Goal: Navigation & Orientation: Find specific page/section

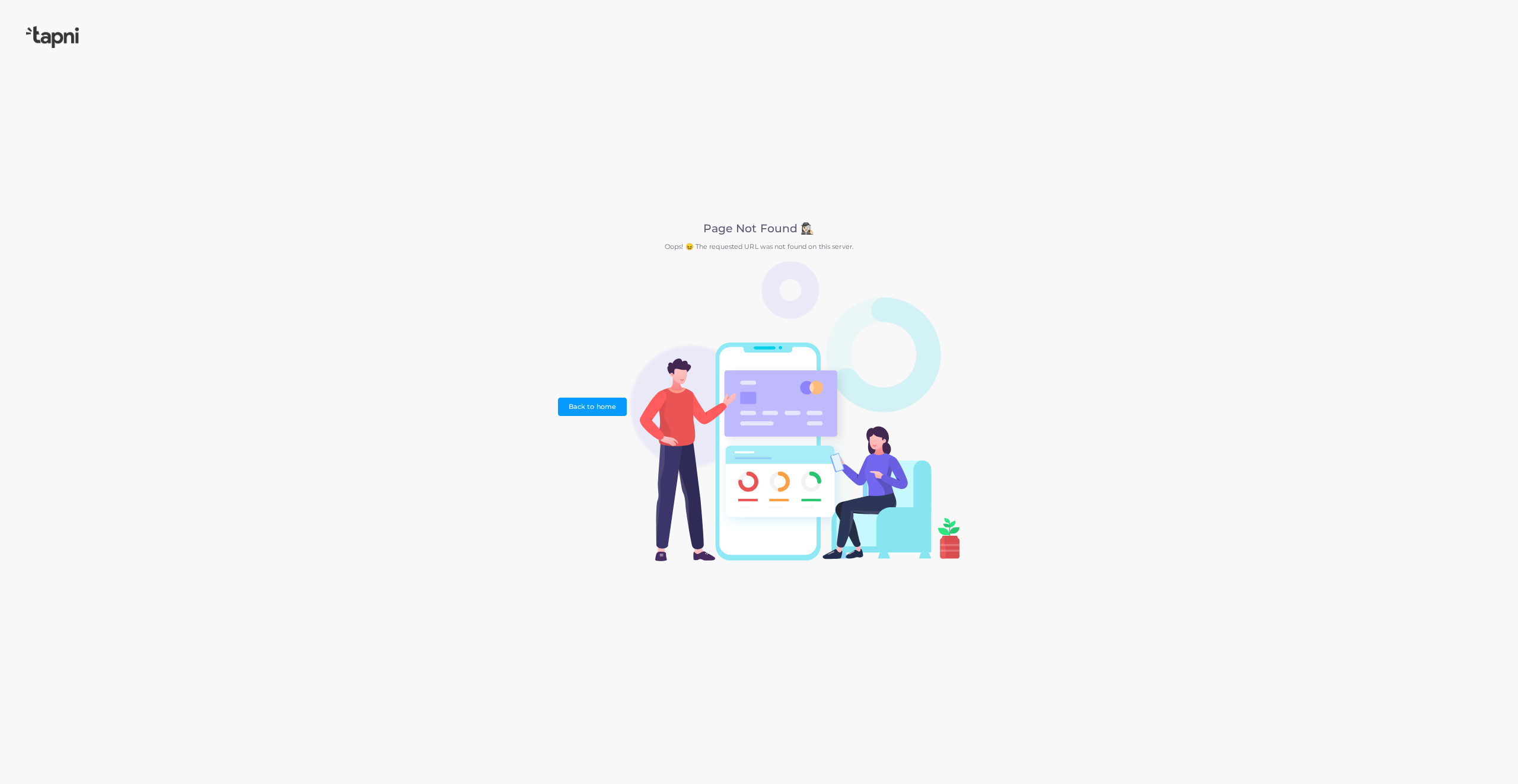
click at [56, 41] on img at bounding box center [53, 37] width 53 height 22
click at [41, 21] on div "Page Not Found 🕵🏻‍♀️ Oops! 😖 The requested URL was not found on this server. Ba…" at bounding box center [759, 392] width 1518 height 784
click at [44, 32] on img at bounding box center [53, 37] width 53 height 22
click at [44, 32] on img at bounding box center [53, 37] width 53 height 22
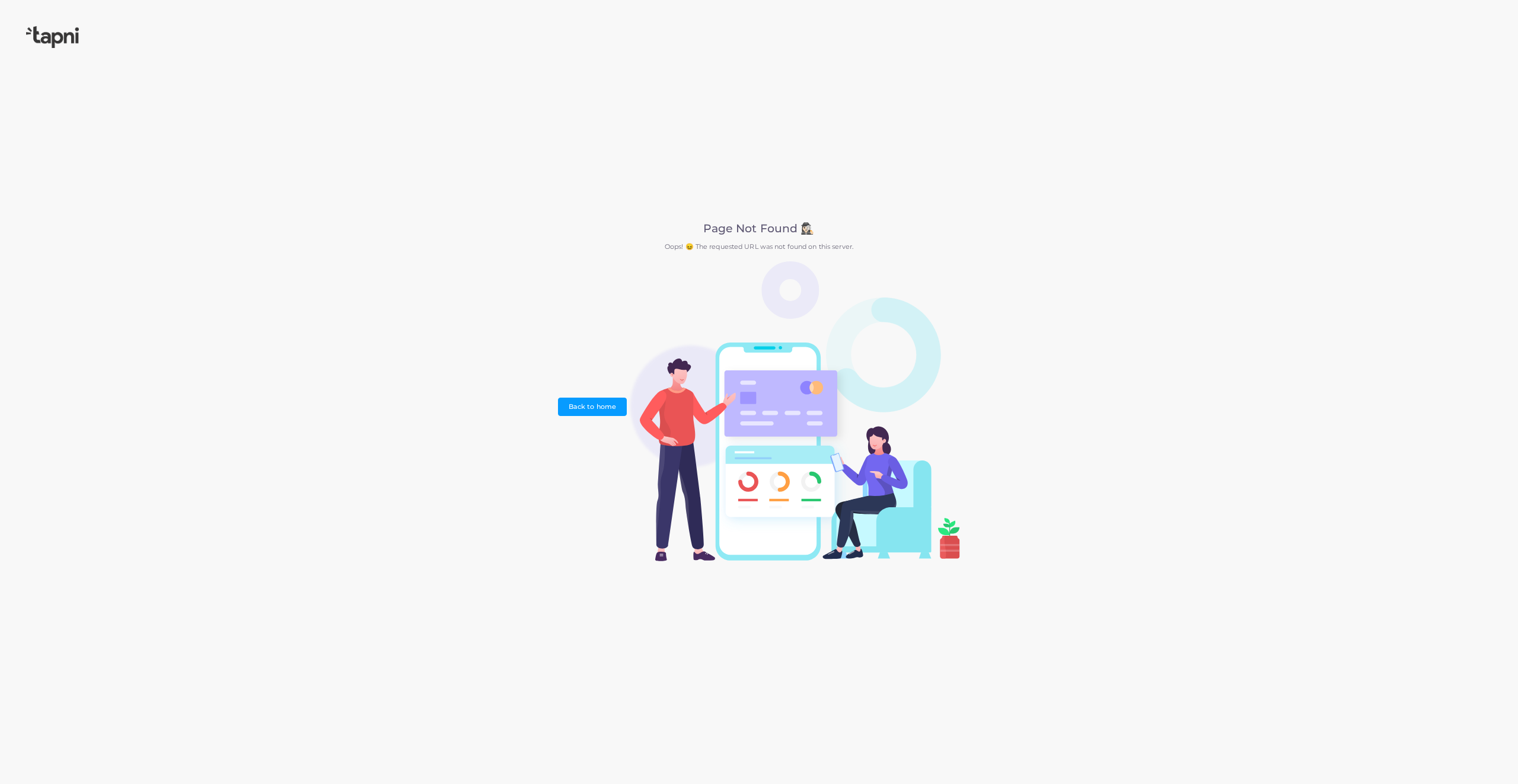
drag, startPoint x: 44, startPoint y: 32, endPoint x: 70, endPoint y: 32, distance: 26.0
click at [44, 33] on img at bounding box center [53, 37] width 53 height 22
click at [607, 406] on link "Back to home" at bounding box center [592, 406] width 68 height 18
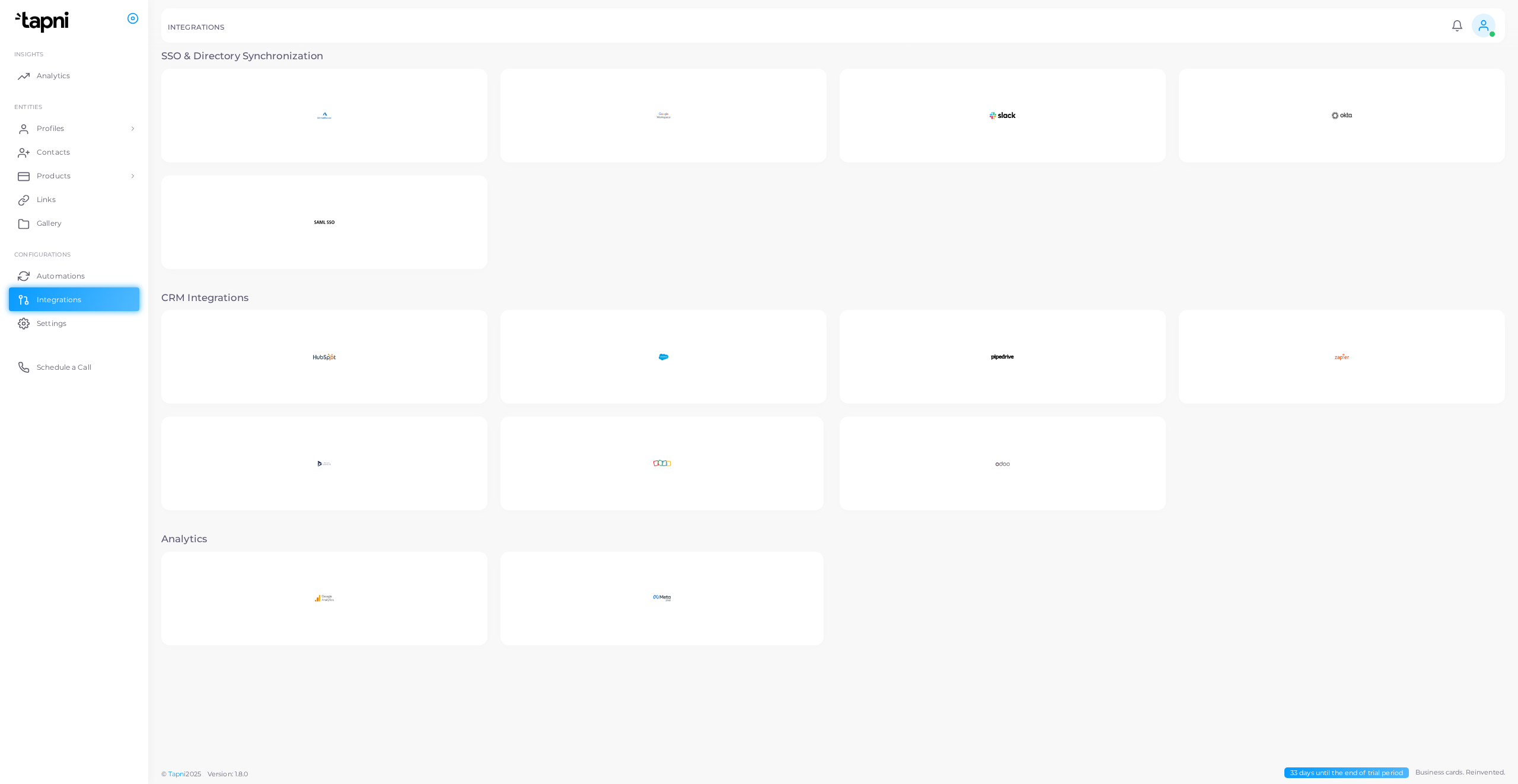
click at [355, 461] on img at bounding box center [324, 464] width 81 height 74
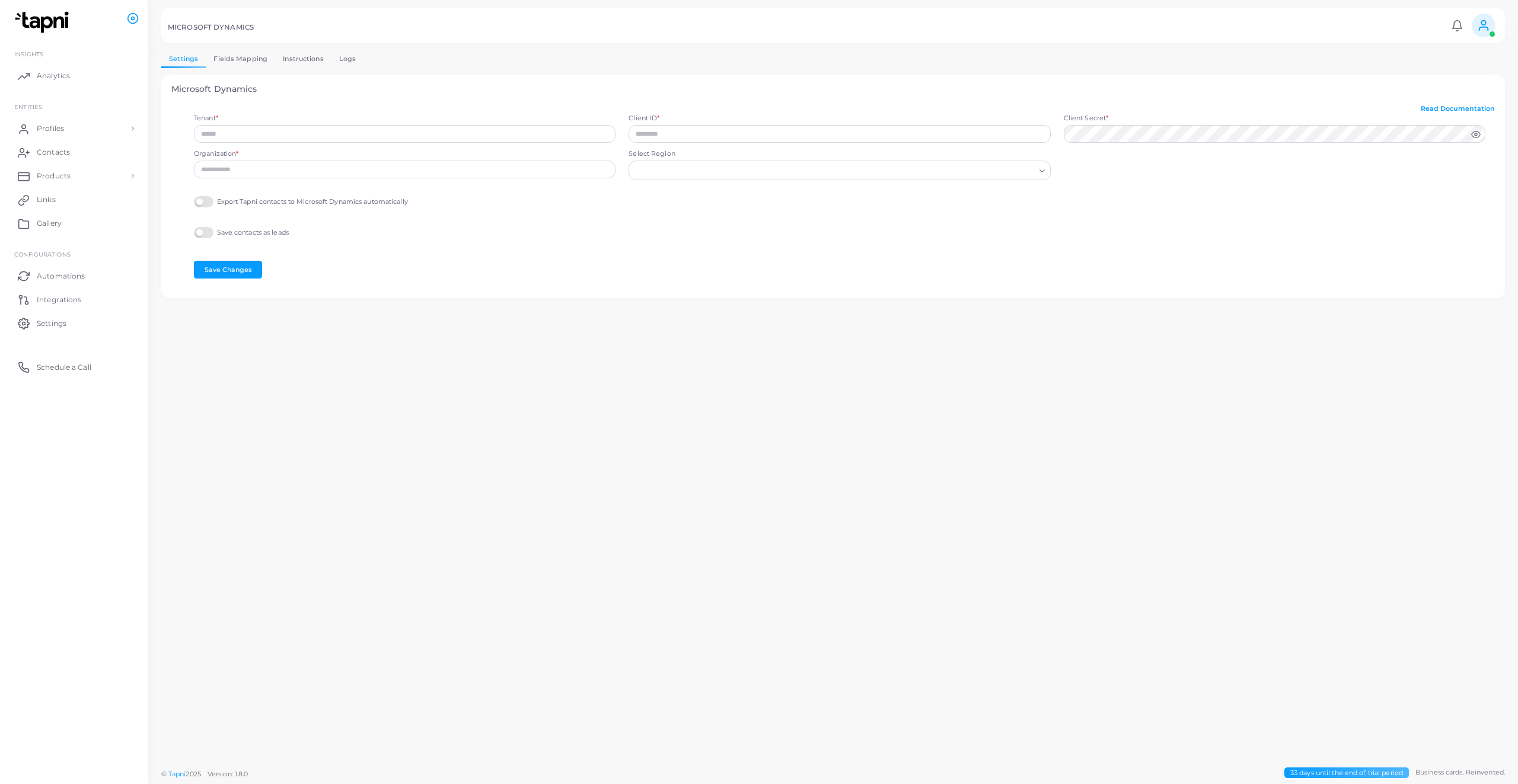
click at [64, 296] on span "Integrations" at bounding box center [59, 300] width 44 height 11
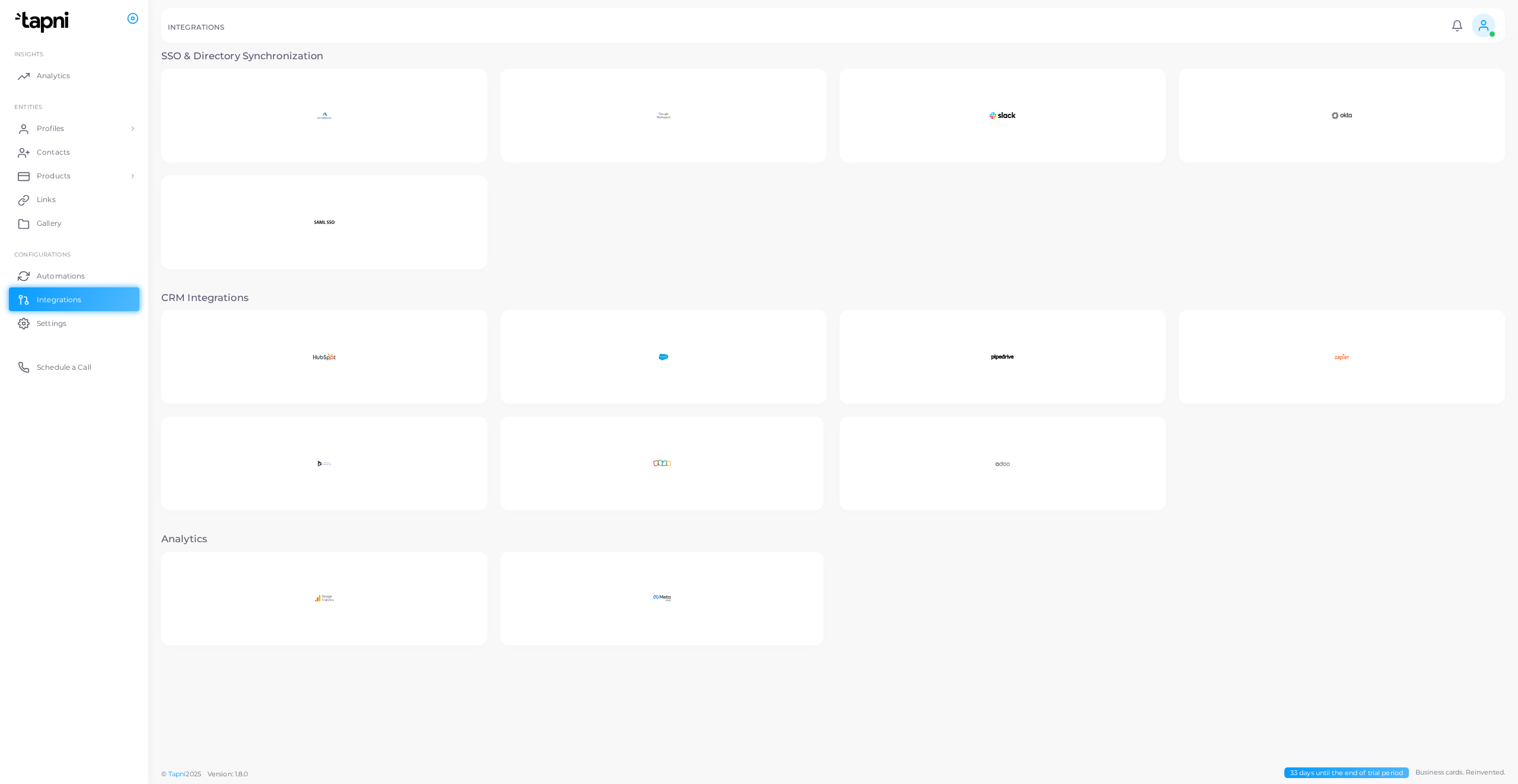
click at [332, 118] on img at bounding box center [324, 116] width 82 height 74
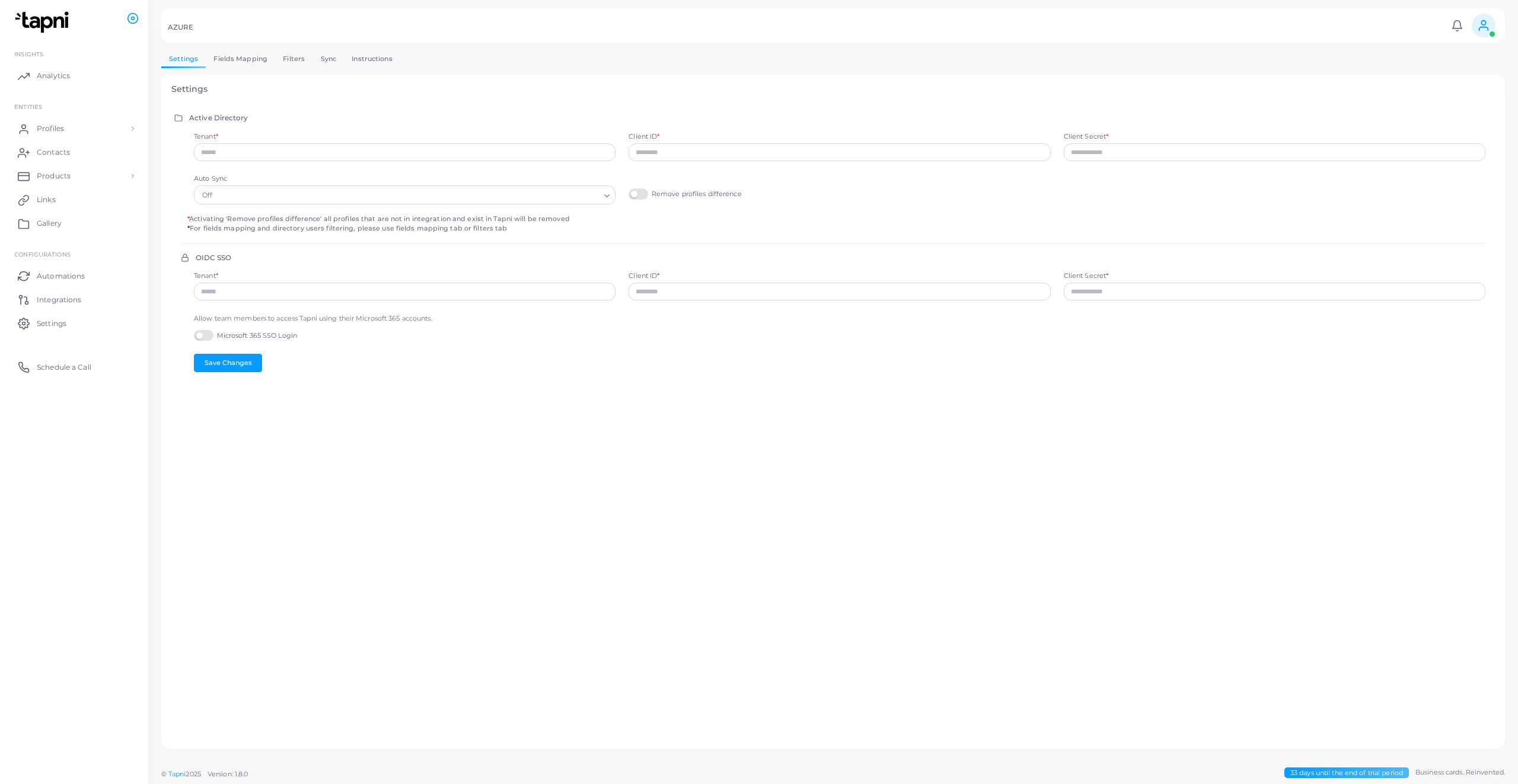
click at [60, 201] on link "Links" at bounding box center [74, 200] width 130 height 24
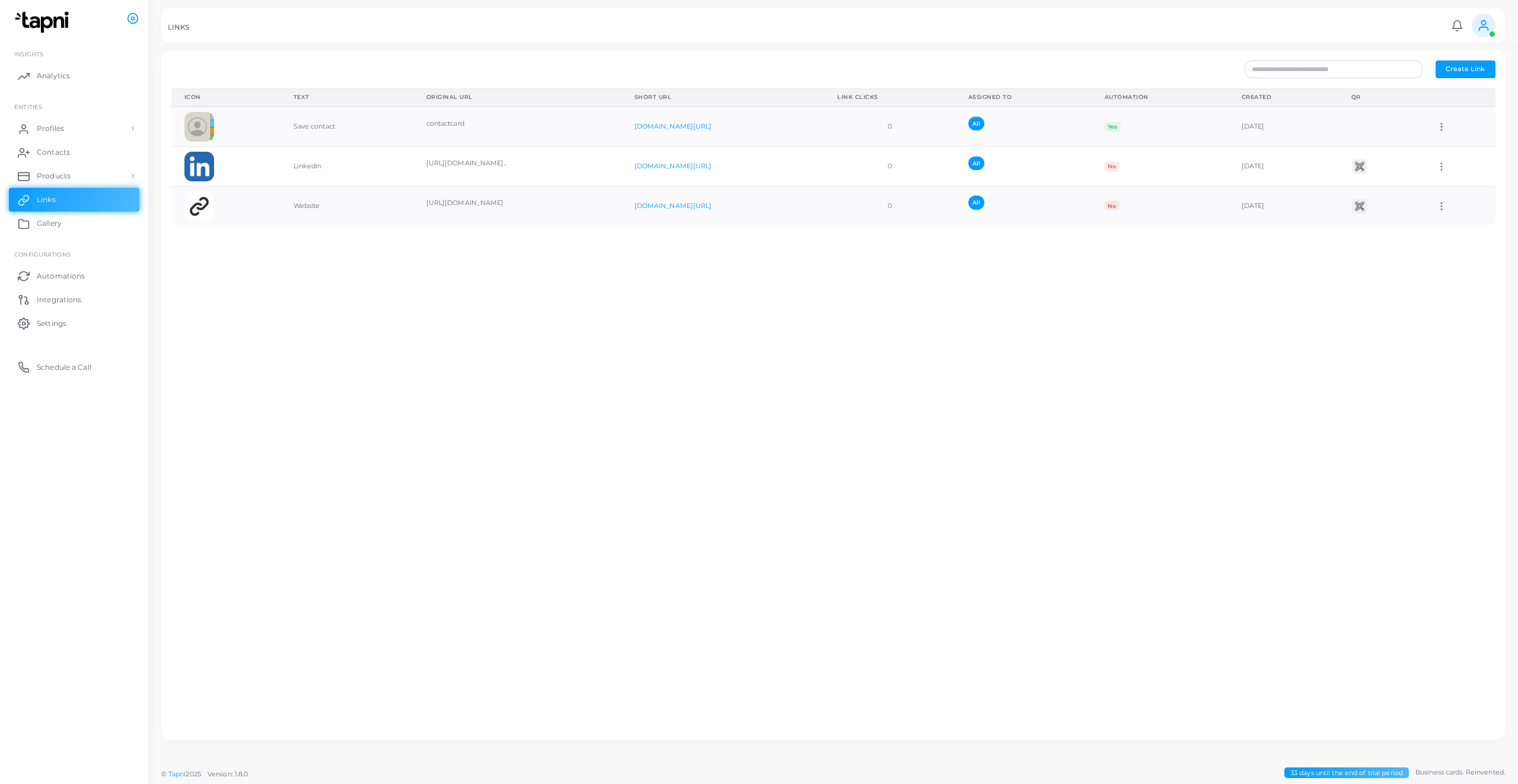
click at [50, 129] on span "Profiles" at bounding box center [50, 128] width 28 height 11
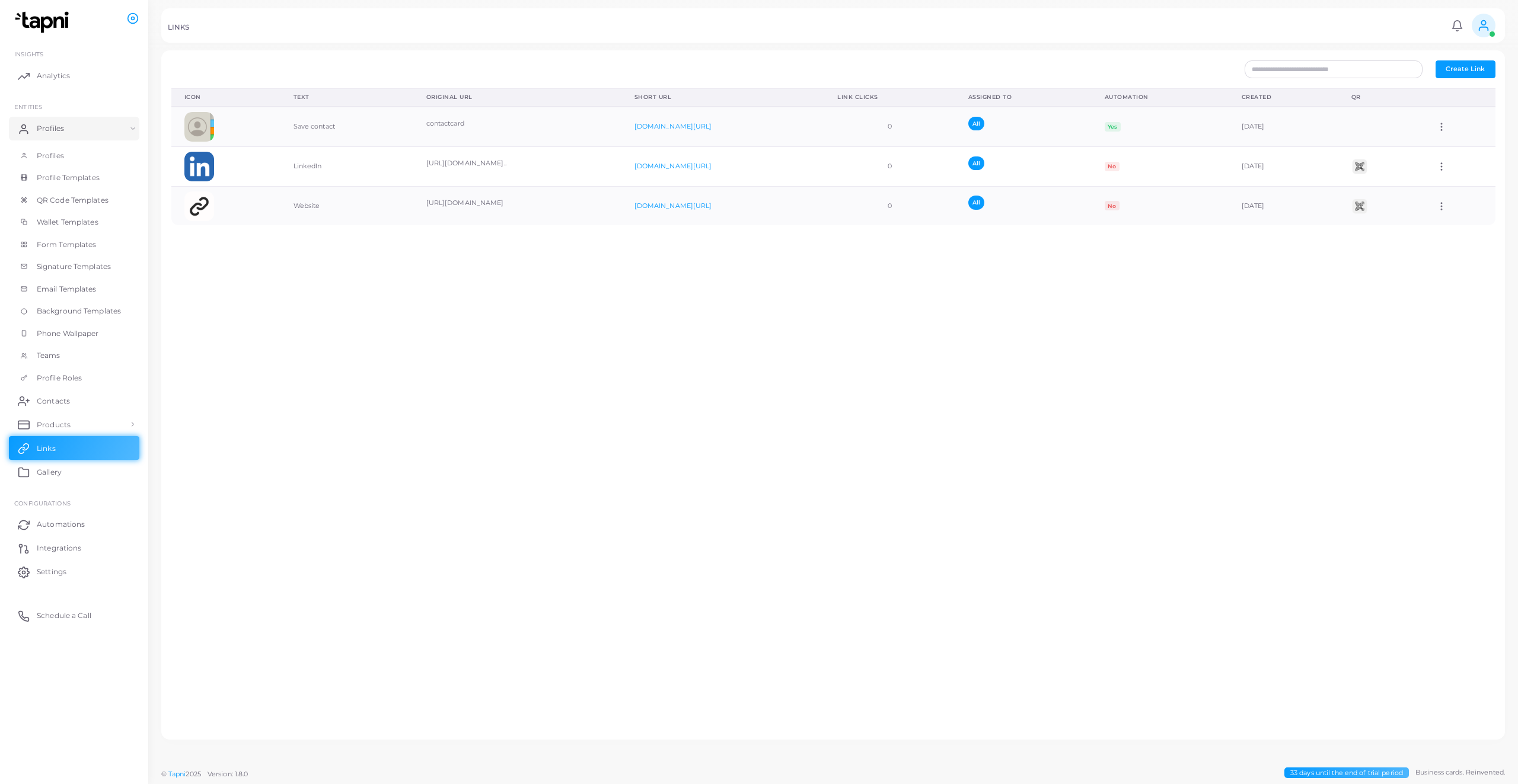
click at [39, 401] on span "Contacts" at bounding box center [53, 401] width 33 height 11
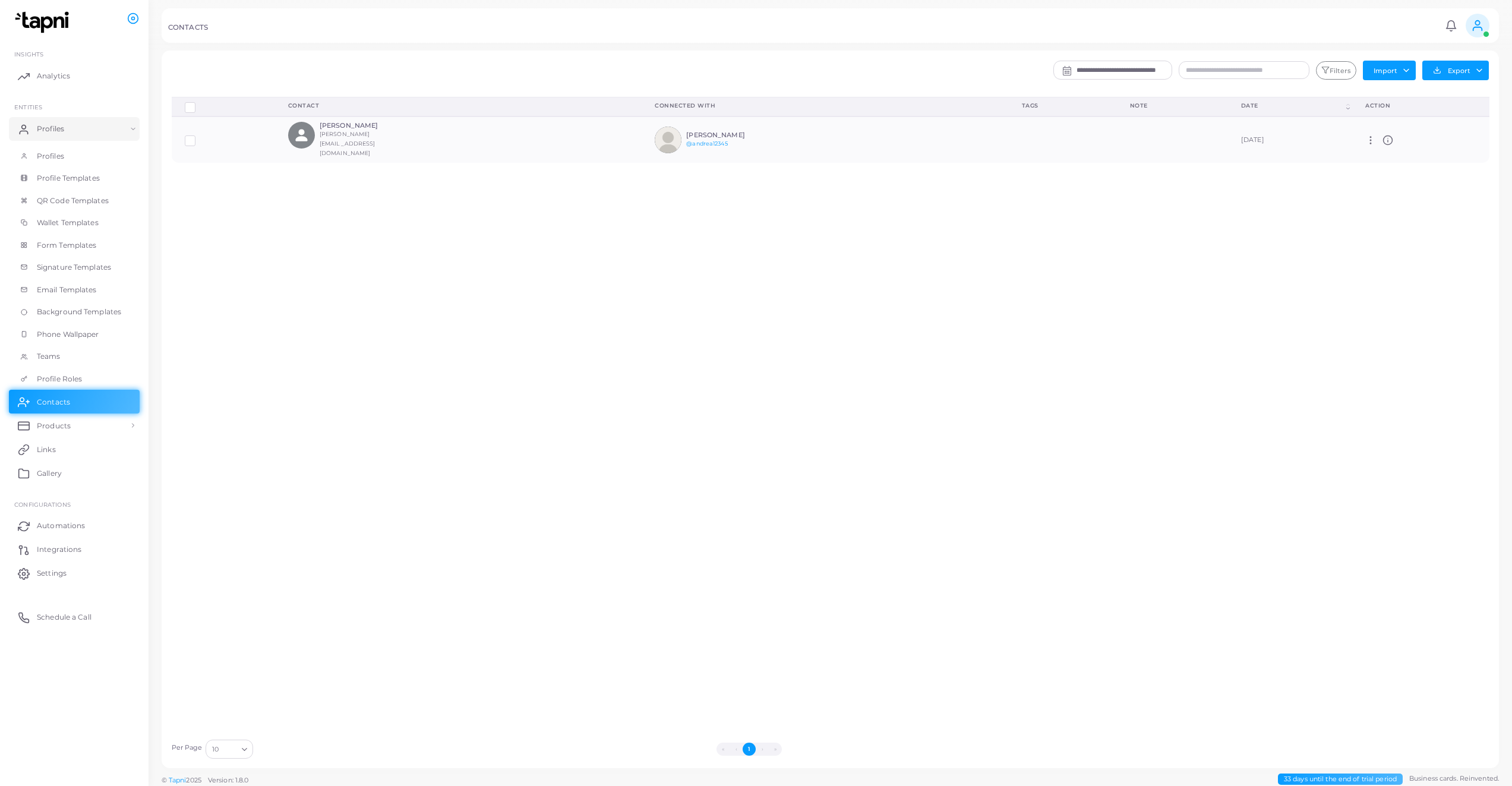
click at [48, 423] on span "Products" at bounding box center [53, 426] width 34 height 11
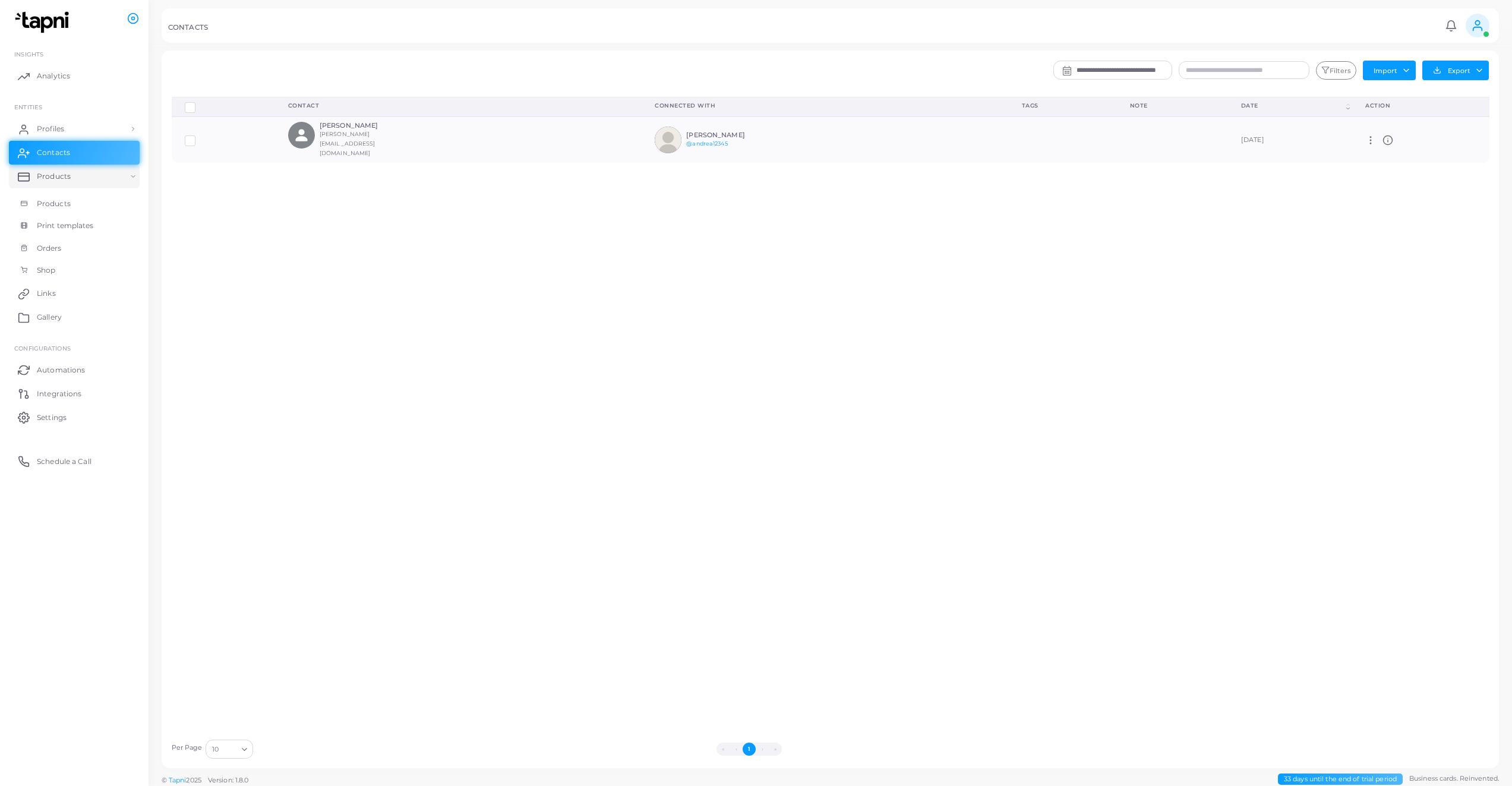
click at [52, 184] on link "Products" at bounding box center [74, 177] width 131 height 24
click at [50, 176] on span "Products" at bounding box center [53, 177] width 34 height 11
click at [52, 204] on span "Products" at bounding box center [53, 204] width 34 height 11
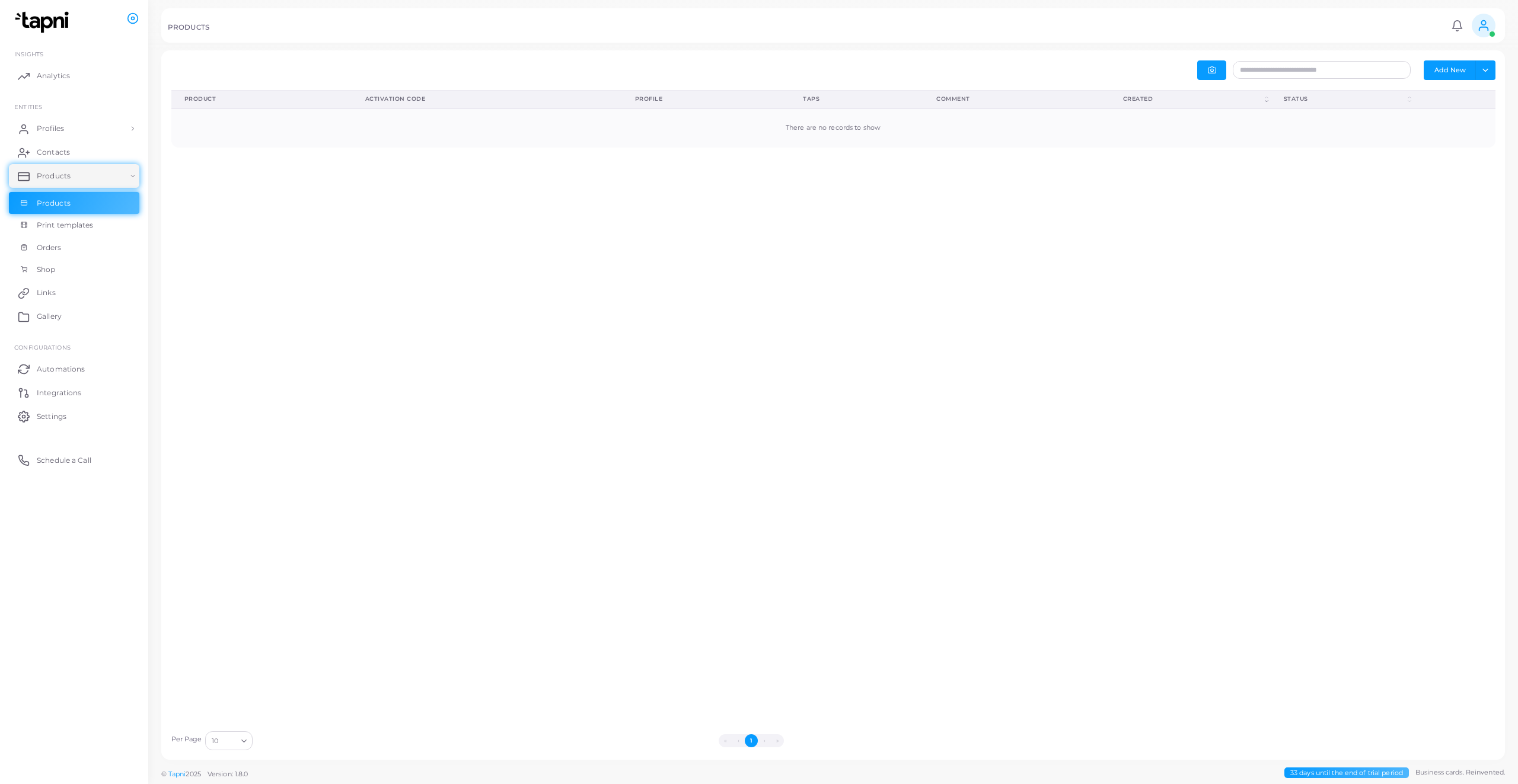
click at [44, 223] on span "Print templates" at bounding box center [65, 225] width 57 height 11
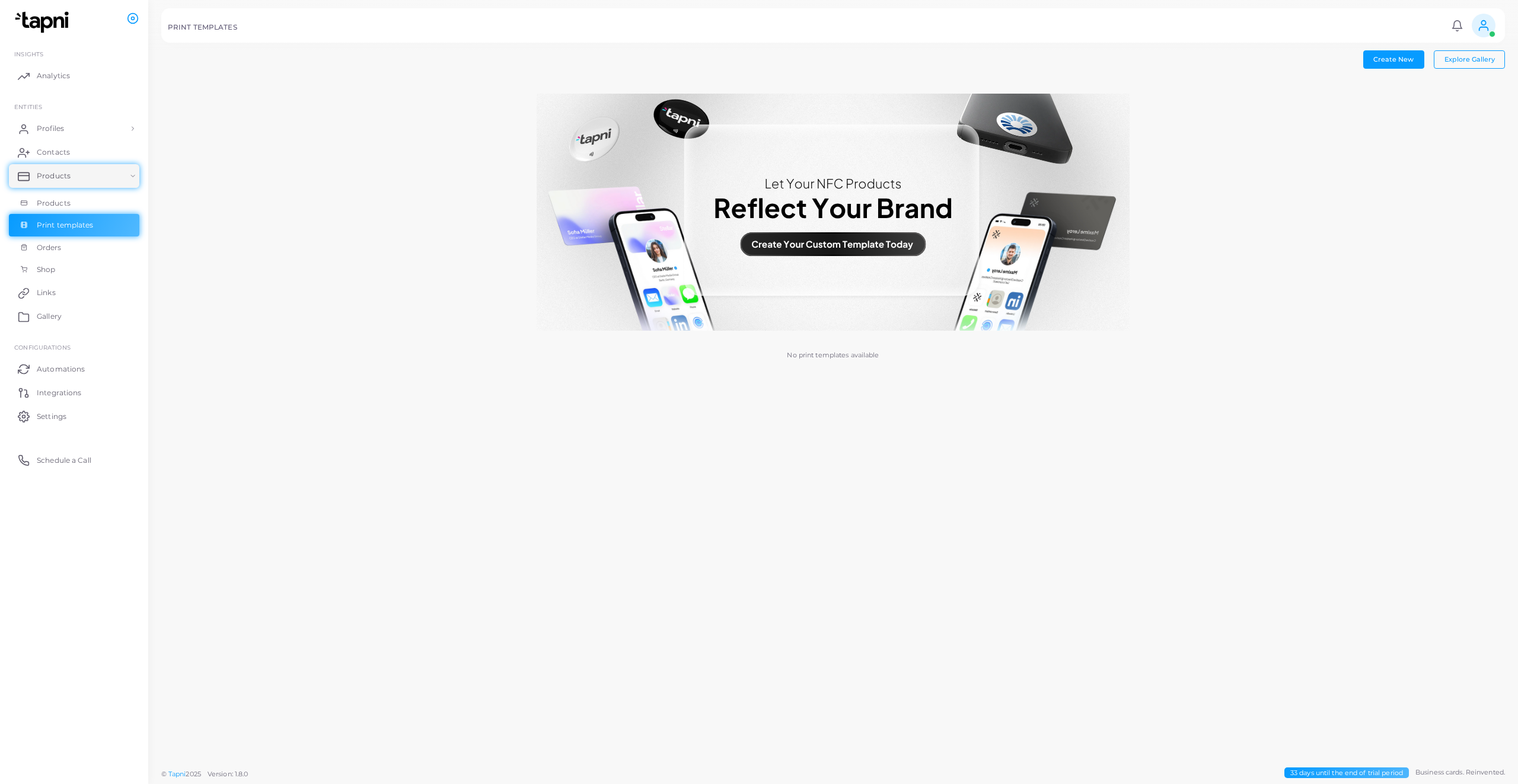
click at [55, 245] on span "Orders" at bounding box center [49, 248] width 25 height 11
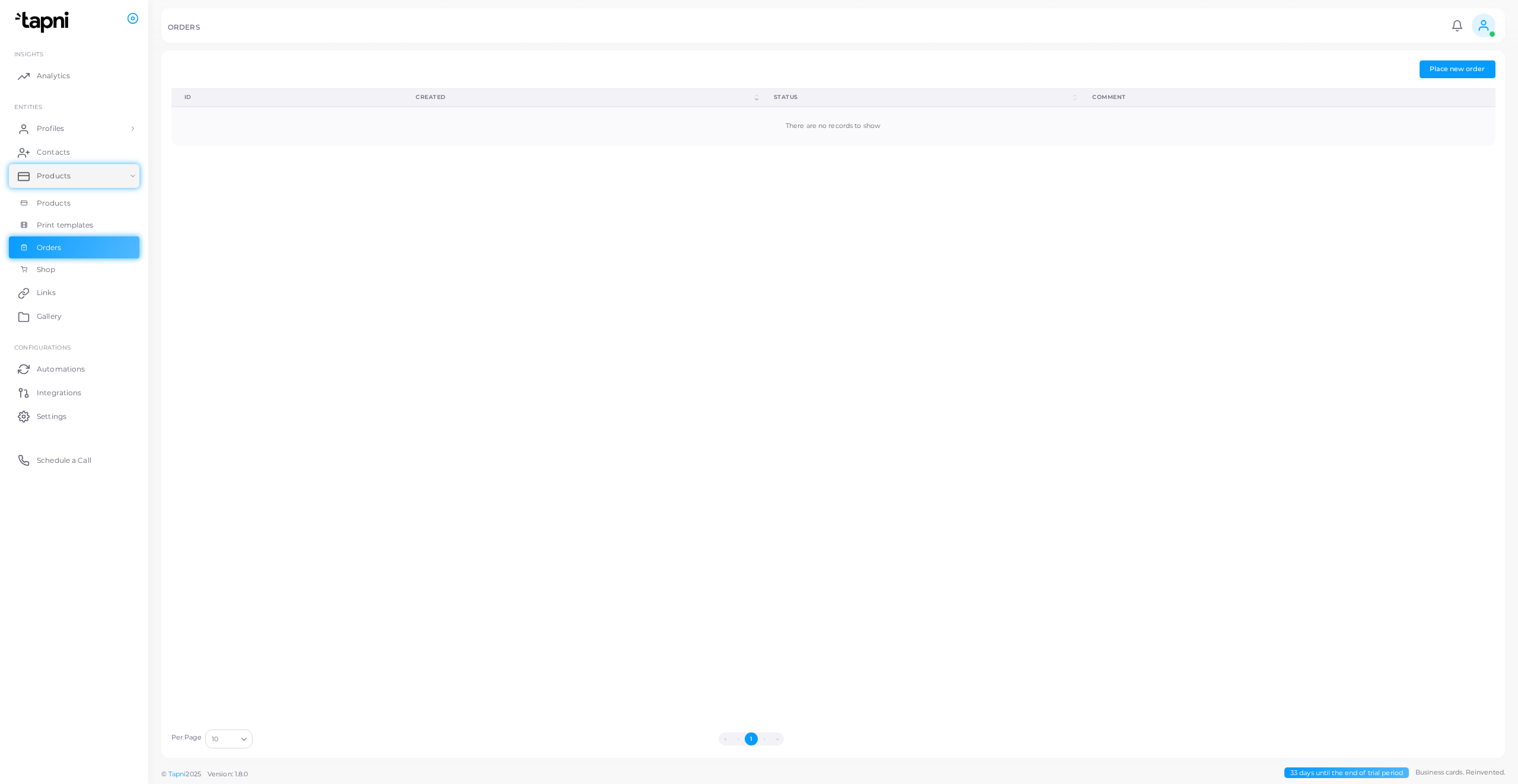
click at [73, 366] on span "Automations" at bounding box center [60, 369] width 48 height 11
